Goal: Task Accomplishment & Management: Complete application form

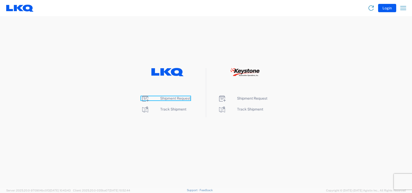
click at [179, 100] on span "Shipment Request" at bounding box center [175, 98] width 30 height 4
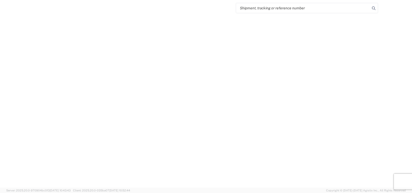
select select "FULL"
select select "LBS"
select select "IN"
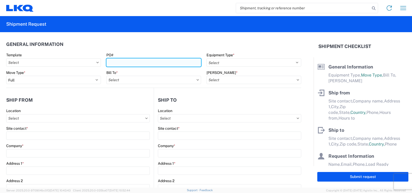
click at [157, 62] on input "PO#" at bounding box center [153, 62] width 95 height 8
type input "f"
type input "F0529380-2"
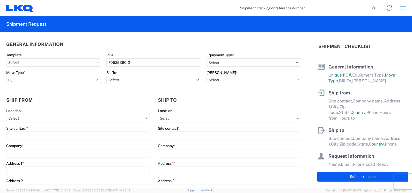
click at [234, 57] on div "Equipment Type * Select 53’ Dry Van Flatbed Dropdeck (van) Lowboy (flatbed) Rail" at bounding box center [254, 60] width 95 height 14
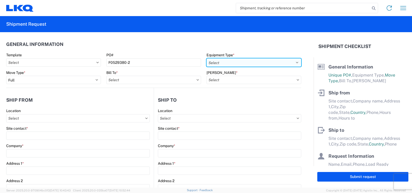
click at [237, 62] on select "Select 53’ Dry Van Flatbed Dropdeck (van) Lowboy (flatbed) Rail" at bounding box center [254, 62] width 95 height 8
select select "STDV"
click at [207, 58] on select "Select 53’ Dry Van Flatbed Dropdeck (van) Lowboy (flatbed) Rail" at bounding box center [254, 62] width 95 height 8
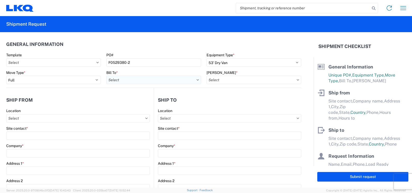
click at [117, 78] on input "text" at bounding box center [153, 80] width 95 height 8
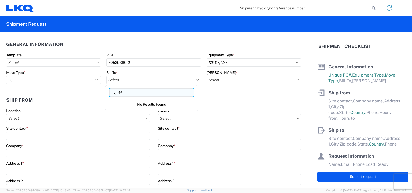
type input "4"
type input "3641"
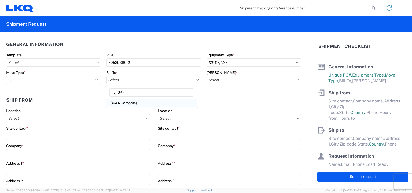
click at [128, 104] on div "3641- Corporate" at bounding box center [151, 103] width 91 height 8
type input "3641- Corporate"
click at [297, 79] on icon at bounding box center [298, 79] width 2 height 1
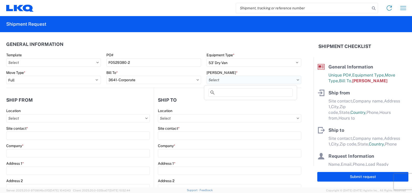
click at [280, 79] on input "text" at bounding box center [254, 80] width 95 height 8
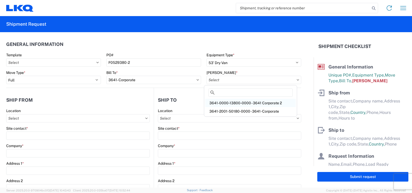
click at [259, 101] on div "3641-0000-13800-0000 - 3641 Corporate 2" at bounding box center [250, 103] width 91 height 8
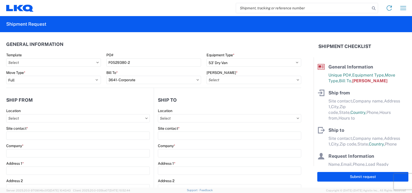
type input "3641-0000-13800-0000 - 3641 Corporate 2"
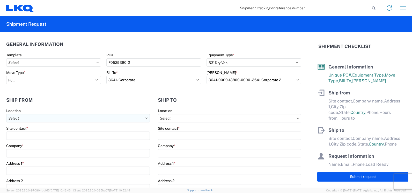
click at [133, 119] on input "text" at bounding box center [78, 118] width 144 height 8
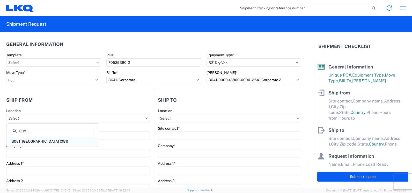
type input "3081"
click at [40, 141] on div "3081 - [GEOGRAPHIC_DATA] (081)" at bounding box center [53, 141] width 91 height 8
type input "3081 - [GEOGRAPHIC_DATA] (081)"
type input "LKQ Corporation"
type input "[STREET_ADDRESS]"
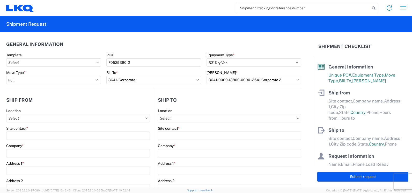
type input "Medley"
type input "33178"
select select "FL"
select select "US"
type input "[PHONE_NUMBER]"
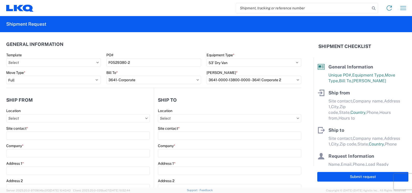
type input "08:30"
type input "19:00"
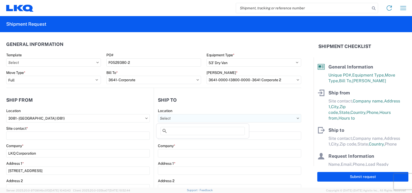
click at [227, 121] on input "text" at bounding box center [229, 118] width 143 height 8
type input "063"
click at [201, 139] on div "3063 - [GEOGRAPHIC_DATA]" at bounding box center [202, 141] width 91 height 8
type input "3063 - [GEOGRAPHIC_DATA]"
type input "[GEOGRAPHIC_DATA]"
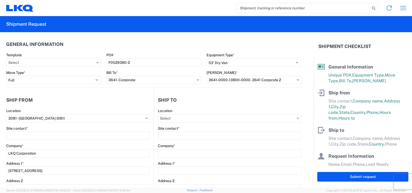
type input "[STREET_ADDRESS]"
type input "Ste 200"
type input "[GEOGRAPHIC_DATA]"
type input "75050"
select select "US"
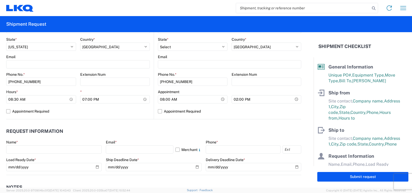
scroll to position [194, 0]
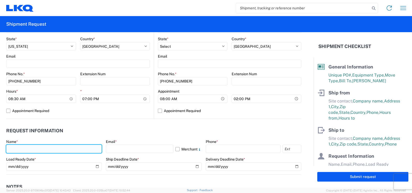
click at [75, 147] on input "text" at bounding box center [54, 148] width 96 height 8
type input "[PERSON_NAME]"
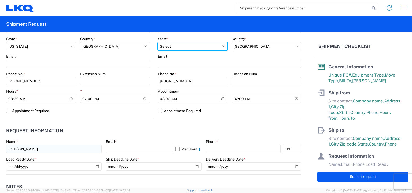
select select "FL"
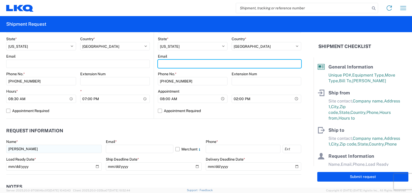
type input "[PERSON_NAME][EMAIL_ADDRESS][PERSON_NAME][DOMAIN_NAME]"
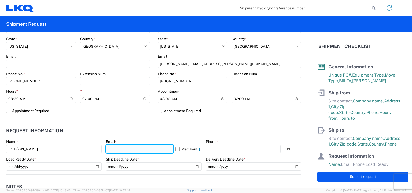
click at [119, 147] on input "text" at bounding box center [139, 148] width 67 height 8
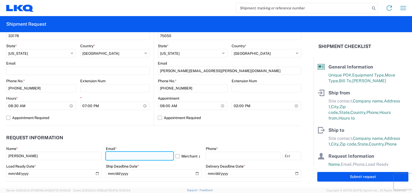
scroll to position [181, 0]
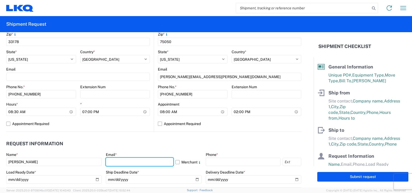
type input "[PERSON_NAME][EMAIL_ADDRESS][PERSON_NAME][DOMAIN_NAME]"
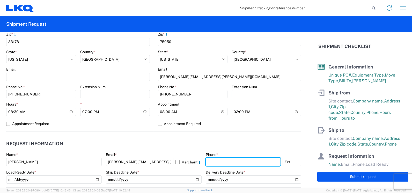
type input "3055251737"
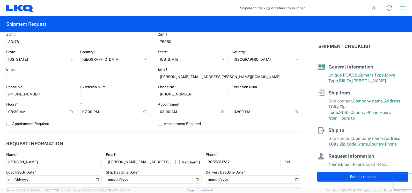
click at [198, 145] on header "Request Information" at bounding box center [153, 144] width 295 height 12
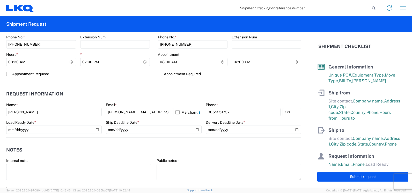
scroll to position [246, 0]
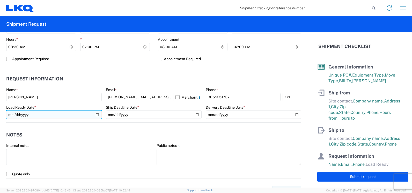
click at [23, 113] on input "date" at bounding box center [54, 114] width 96 height 8
click at [46, 117] on input "date" at bounding box center [54, 114] width 96 height 8
click at [94, 114] on input "date" at bounding box center [54, 114] width 96 height 8
type input "[DATE]"
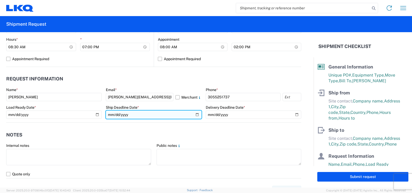
click at [194, 113] on input "date" at bounding box center [154, 114] width 96 height 8
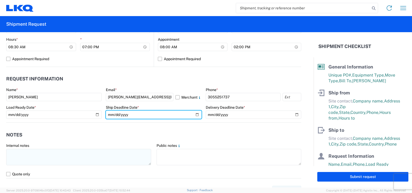
type input "[DATE]"
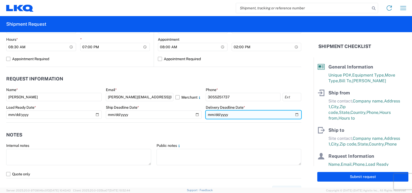
click at [294, 114] on input "date" at bounding box center [254, 114] width 96 height 8
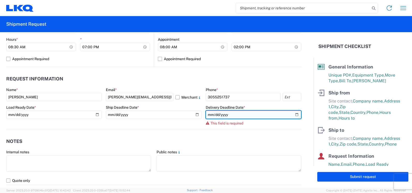
click at [235, 114] on input "date" at bounding box center [254, 114] width 96 height 8
click at [218, 114] on input "date" at bounding box center [254, 114] width 96 height 8
click at [293, 113] on input "date" at bounding box center [254, 114] width 96 height 8
type input "[DATE]"
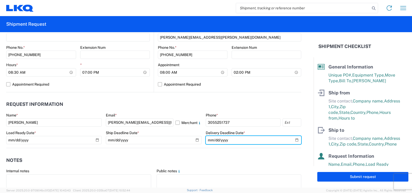
scroll to position [214, 0]
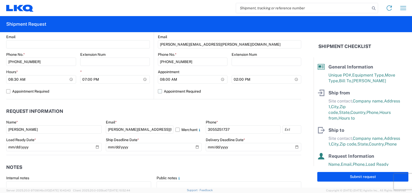
click at [170, 92] on label "Appointment Required" at bounding box center [229, 91] width 143 height 8
click at [0, 0] on input "Appointment Required" at bounding box center [0, 0] width 0 height 0
select select "US"
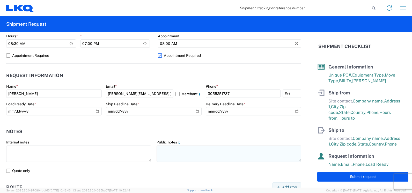
scroll to position [272, 0]
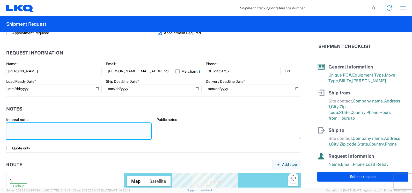
click at [120, 130] on textarea at bounding box center [78, 131] width 145 height 16
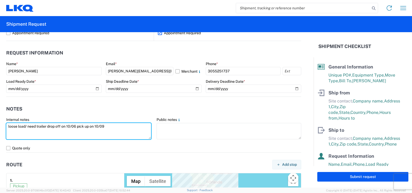
drag, startPoint x: 110, startPoint y: 127, endPoint x: 6, endPoint y: 122, distance: 104.4
click at [6, 122] on agx-form-control-wrapper-v2 "Internal notes loose load/ need trailer drop off on 10/06 pick up on 10/09" at bounding box center [79, 130] width 150 height 27
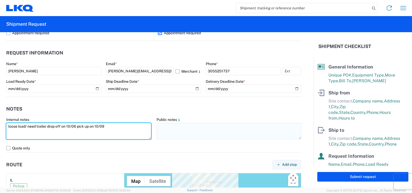
type textarea "loose load/ need trailer drop off on 10/06 pick up on 10/09"
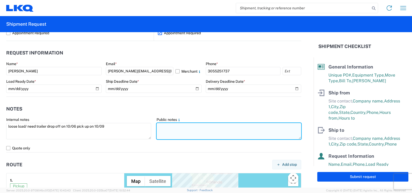
click at [167, 127] on textarea at bounding box center [229, 131] width 145 height 16
paste textarea "loose load/ need trailer drop off on 10/06 pick up on 10/09"
type textarea "loose load/ need trailer drop off on 10/06 pick up on 10/09"
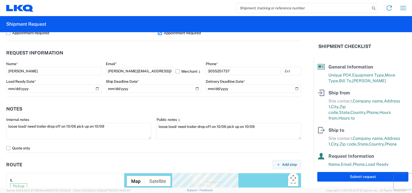
drag, startPoint x: 199, startPoint y: 127, endPoint x: 199, endPoint y: 107, distance: 19.9
click at [199, 107] on header "Notes" at bounding box center [153, 109] width 295 height 12
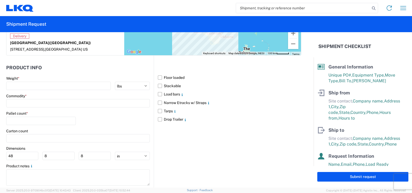
scroll to position [466, 0]
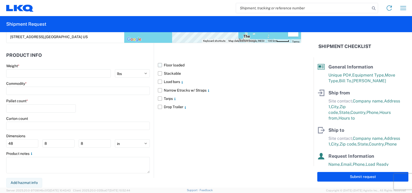
click at [175, 63] on label "Floor loaded" at bounding box center [229, 65] width 143 height 8
click at [0, 0] on input "Floor loaded" at bounding box center [0, 0] width 0 height 0
click at [158, 106] on label "Drop Trailer" at bounding box center [229, 107] width 143 height 8
click at [0, 0] on input "Drop Trailer" at bounding box center [0, 0] width 0 height 0
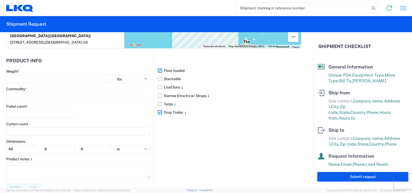
scroll to position [460, 0]
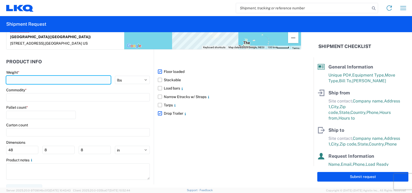
click at [42, 80] on input "number" at bounding box center [58, 80] width 105 height 8
type input "8000"
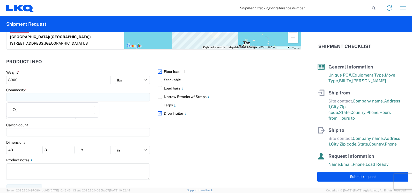
click at [16, 100] on input at bounding box center [78, 97] width 144 height 8
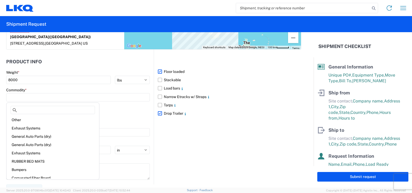
scroll to position [46, 0]
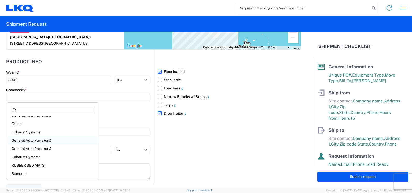
click at [34, 138] on div "General Auto Parts (dry)" at bounding box center [53, 140] width 91 height 8
type input "General Auto Parts (dry)"
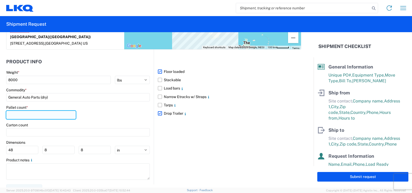
click at [41, 115] on input "number" at bounding box center [41, 115] width 70 height 8
type input "0"
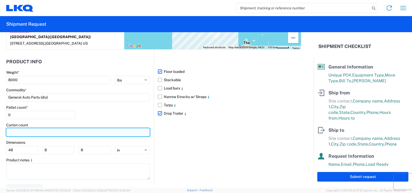
click at [56, 133] on input "number" at bounding box center [78, 132] width 144 height 8
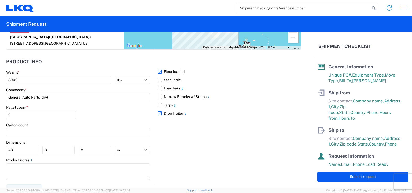
click at [181, 148] on div "Floor loaded Stackable Load bars Narrow Etracks w/ Straps Tarps Drop Trailer" at bounding box center [228, 116] width 148 height 134
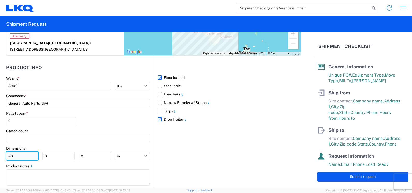
scroll to position [453, 0]
click at [17, 156] on input "48" at bounding box center [22, 156] width 32 height 8
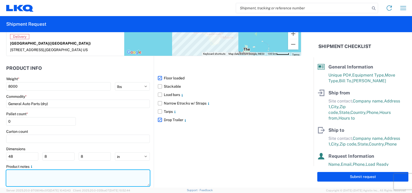
click at [20, 172] on textarea at bounding box center [78, 178] width 144 height 16
paste textarea "loose load/ need trailer drop off on 10/06 pick up on 10/09"
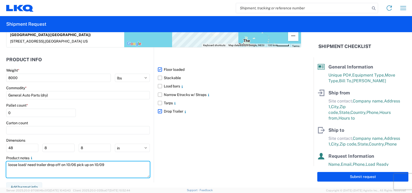
scroll to position [466, 0]
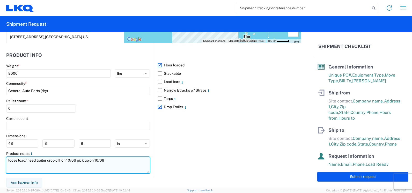
click at [27, 159] on textarea "loose load/ need trailer drop off on 10/06 pick up on 10/09" at bounding box center [78, 165] width 144 height 16
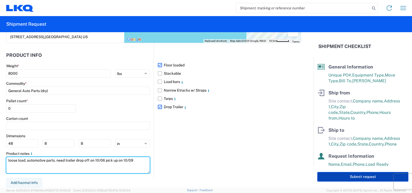
type textarea "loose load. automotive parts. need trailer drop off on 10/06 pick up on 10/09"
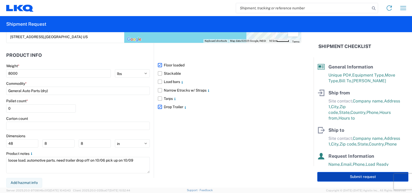
click at [358, 173] on button "Submit request" at bounding box center [362, 177] width 91 height 10
select select "US"
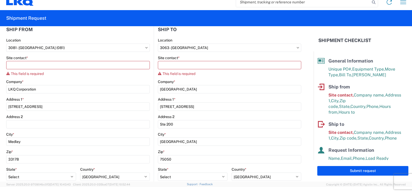
scroll to position [0, 0]
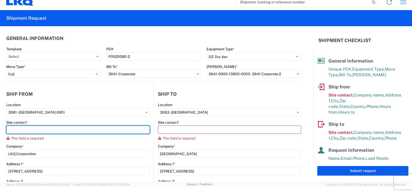
click at [86, 129] on input "Site contact *" at bounding box center [78, 129] width 144 height 8
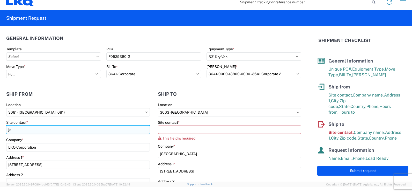
type input "j"
type input "[PERSON_NAME]"
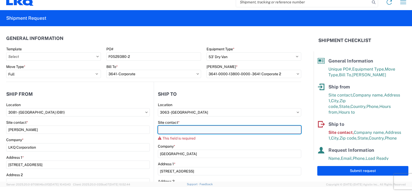
click at [177, 129] on input "Site contact *" at bounding box center [229, 129] width 143 height 8
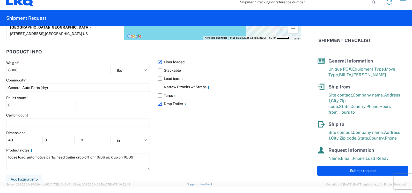
scroll to position [466, 0]
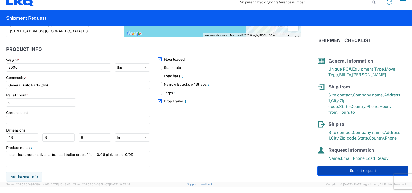
type input "[PERSON_NAME]"
click at [330, 170] on button "Submit request" at bounding box center [362, 171] width 91 height 10
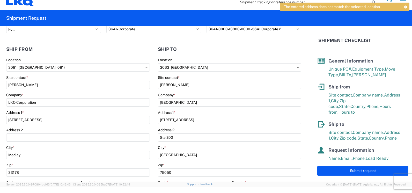
scroll to position [0, 0]
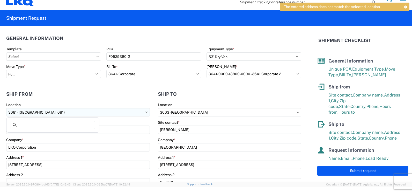
click at [125, 111] on input "3081 - [GEOGRAPHIC_DATA] (081)" at bounding box center [78, 112] width 144 height 8
type input "3081"
click at [49, 131] on div "3081 - [GEOGRAPHIC_DATA] (081)" at bounding box center [53, 135] width 91 height 8
select select "FL"
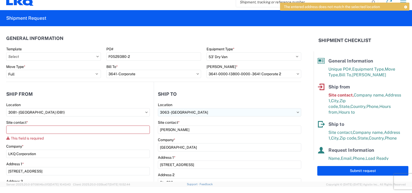
click at [195, 113] on input "3063 - [GEOGRAPHIC_DATA]" at bounding box center [229, 112] width 143 height 8
type input "063"
click at [190, 135] on div "3063 - [GEOGRAPHIC_DATA]" at bounding box center [202, 135] width 91 height 8
select select "US"
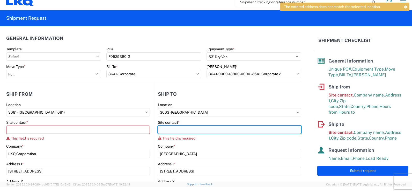
click at [187, 133] on input "Site contact *" at bounding box center [229, 129] width 143 height 8
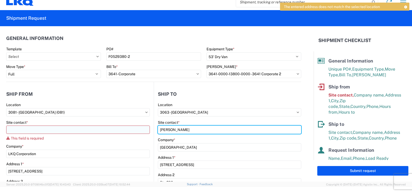
type input "[PERSON_NAME]"
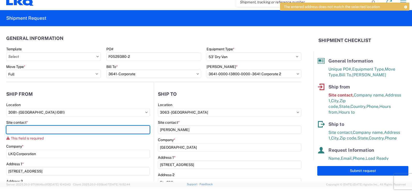
click at [122, 128] on input "Site contact *" at bounding box center [78, 129] width 144 height 8
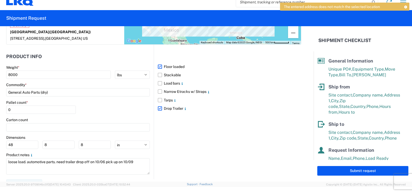
scroll to position [466, 0]
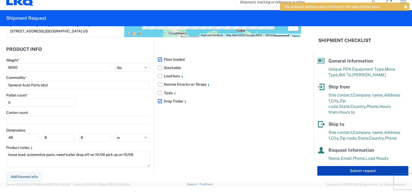
type input "[PERSON_NAME]"
click at [334, 171] on button "Submit request" at bounding box center [362, 171] width 91 height 10
